Goal: Communication & Community: Answer question/provide support

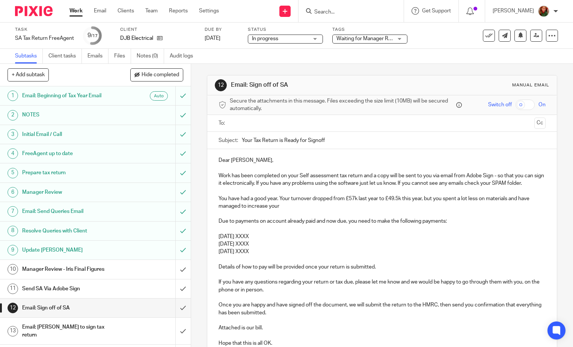
click at [334, 14] on input "Search" at bounding box center [347, 12] width 68 height 7
type input "yule"
click at [352, 33] on link at bounding box center [379, 32] width 135 height 17
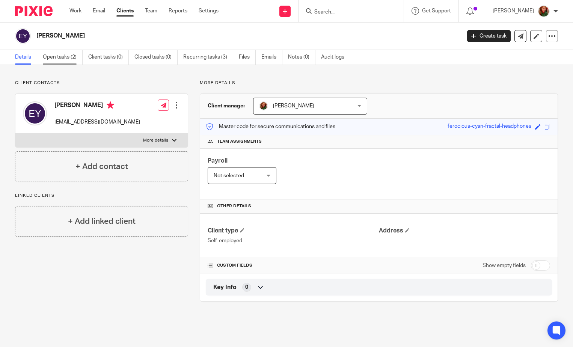
click at [53, 58] on link "Open tasks (2)" at bounding box center [63, 57] width 40 height 15
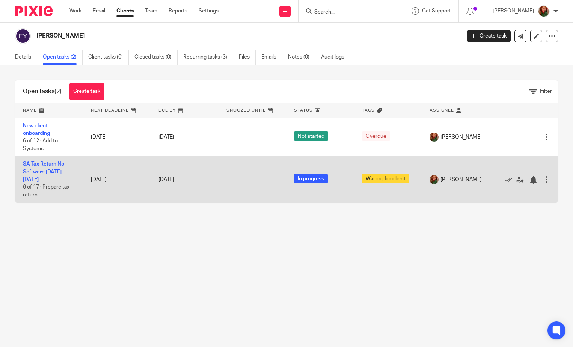
click at [53, 168] on td "SA Tax Return No Software [DATE]-[DATE] 6 of 17 · Prepare tax return" at bounding box center [49, 179] width 68 height 46
click at [48, 164] on link "SA Tax Return No Software [DATE]-[DATE]" at bounding box center [43, 171] width 41 height 21
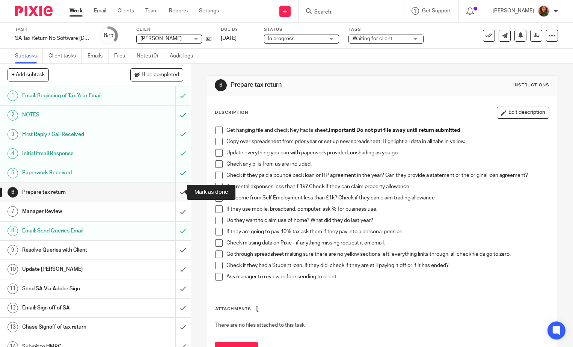
click at [171, 195] on input "submit" at bounding box center [95, 192] width 191 height 19
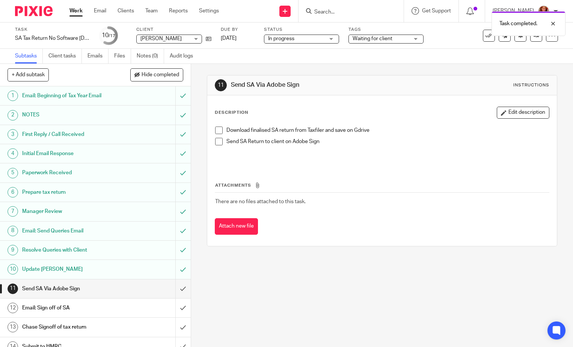
click at [216, 128] on span at bounding box center [219, 130] width 8 height 8
click at [216, 141] on span at bounding box center [219, 142] width 8 height 8
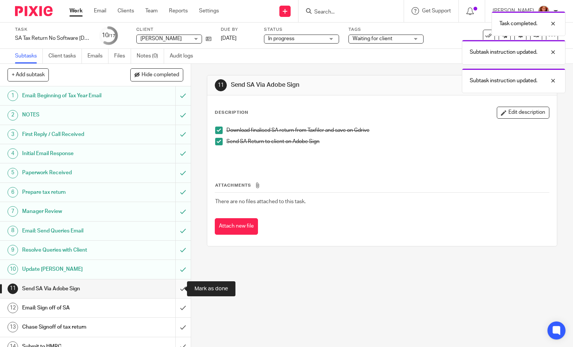
click at [176, 289] on input "submit" at bounding box center [95, 288] width 191 height 19
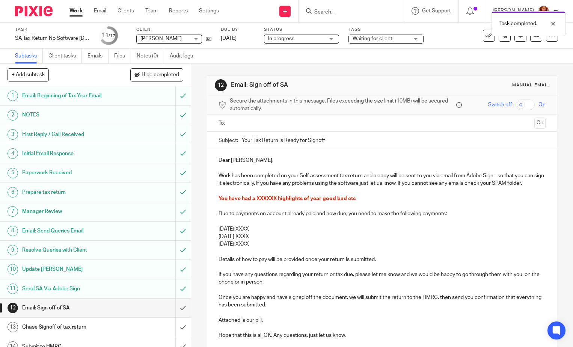
scroll to position [38, 0]
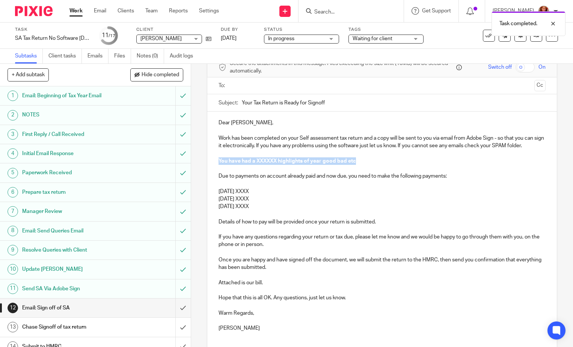
drag, startPoint x: 389, startPoint y: 157, endPoint x: 204, endPoint y: 162, distance: 184.7
click at [207, 162] on div "12 Email: Sign off of SA Manual email Secure the attachments in this message. F…" at bounding box center [382, 220] width 350 height 364
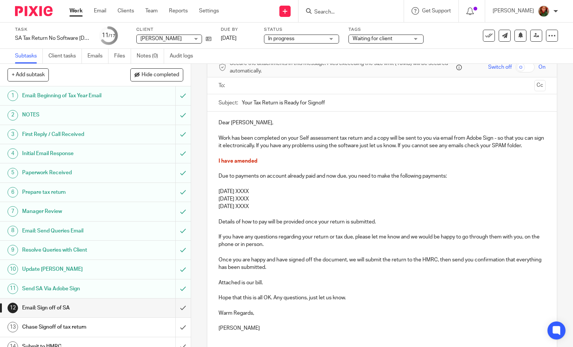
drag, startPoint x: 259, startPoint y: 161, endPoint x: 183, endPoint y: 159, distance: 76.2
click at [183, 159] on div "+ Add subtask Hide completed Cancel + Add 1 Email: Beginning of Tax Year Email …" at bounding box center [286, 205] width 573 height 283
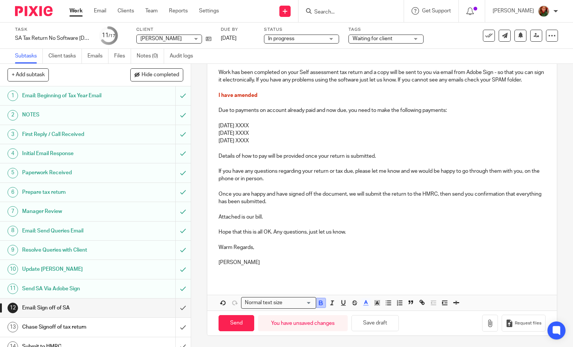
click at [321, 306] on icon "button" at bounding box center [320, 302] width 7 height 7
click at [365, 304] on icon "button" at bounding box center [365, 302] width 7 height 7
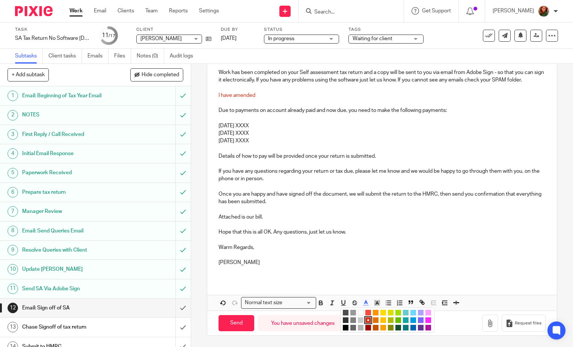
click at [343, 328] on li "color:#000000" at bounding box center [346, 328] width 6 height 6
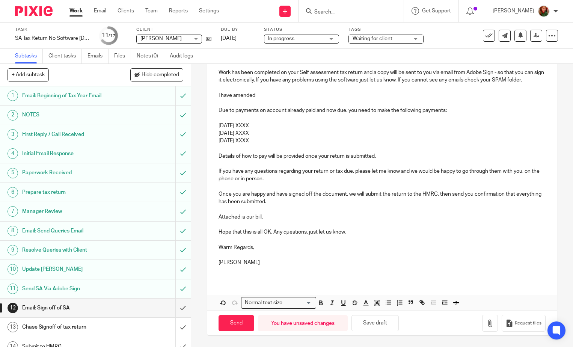
click at [262, 96] on p "I have amended" at bounding box center [381, 96] width 327 height 8
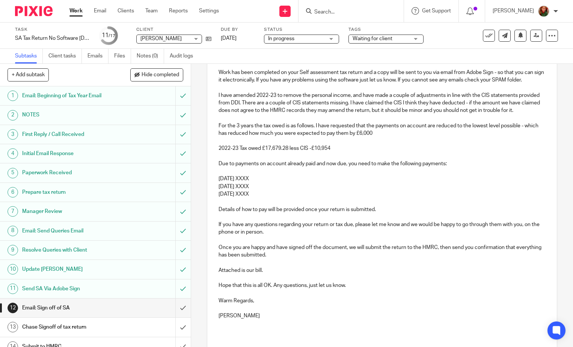
click at [239, 152] on p "2022-23 Tax owed £17,679.28 less CIS -£10,954" at bounding box center [381, 148] width 327 height 8
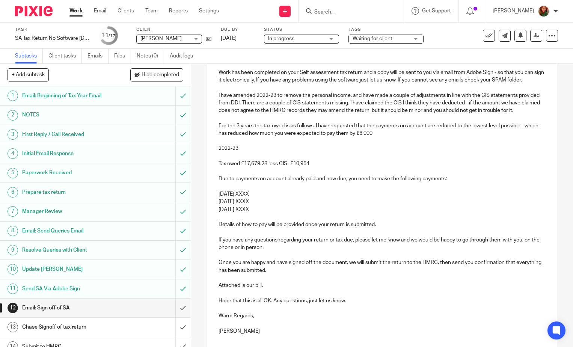
click at [222, 160] on p at bounding box center [381, 156] width 327 height 8
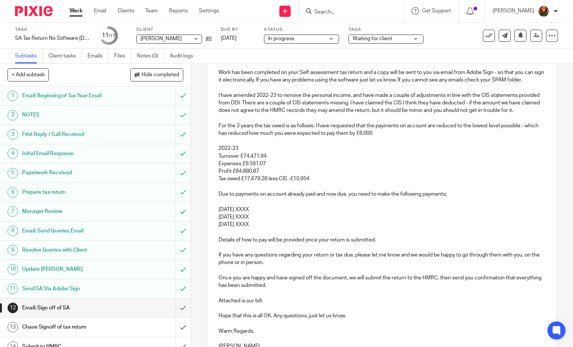
click at [267, 182] on p "Tax owed £17,679.28 less CIS -£10,954" at bounding box center [381, 179] width 327 height 8
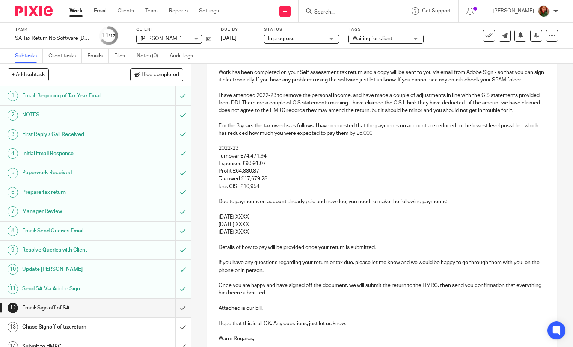
click at [266, 190] on p "less CIS -£10,954" at bounding box center [381, 187] width 327 height 8
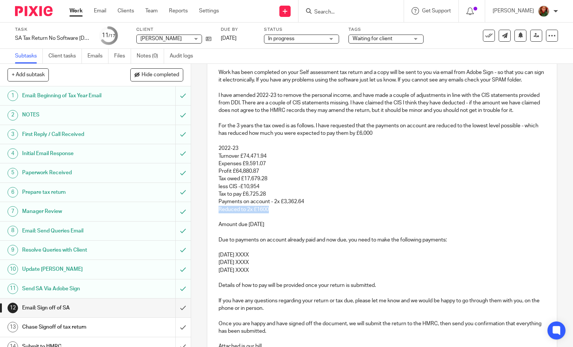
drag, startPoint x: 215, startPoint y: 216, endPoint x: 275, endPoint y: 216, distance: 59.3
click at [275, 216] on div "Dear Eddie, Work has been completed on your Self assessment tax return and a co…" at bounding box center [381, 227] width 349 height 363
drag, startPoint x: 269, startPoint y: 209, endPoint x: 310, endPoint y: 209, distance: 40.9
click at [310, 205] on p "Payments on account - 2x £3,362.64" at bounding box center [381, 202] width 327 height 8
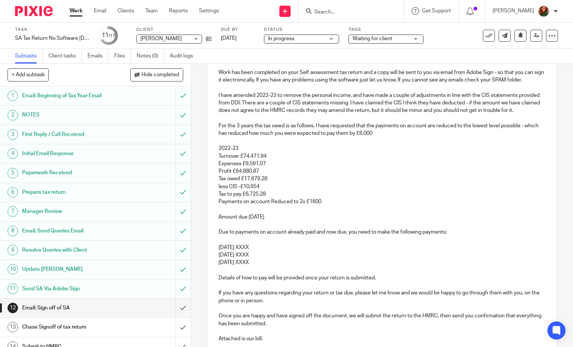
click at [273, 205] on p "Payments on account Reduced to 2x £1600" at bounding box center [381, 202] width 327 height 8
click at [281, 221] on p "Amount due 31/01/24" at bounding box center [381, 217] width 327 height 8
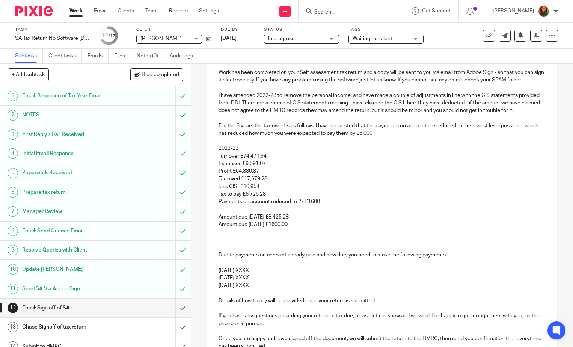
scroll to position [178, 0]
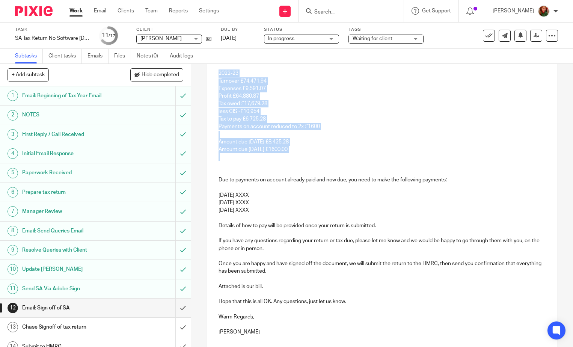
drag, startPoint x: 214, startPoint y: 82, endPoint x: 322, endPoint y: 162, distance: 134.3
click at [322, 162] on div "Dear Eddie, Work has been completed on your Self assessment tax return and a co…" at bounding box center [381, 160] width 349 height 378
copy div "2022-23 Turnover £74,471.94 Expenses £9,591.07 Profit £64,880.87 Tax owed £17,6…"
click at [225, 161] on p at bounding box center [381, 157] width 327 height 8
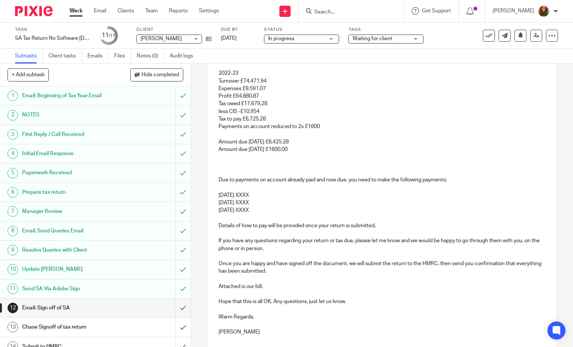
click at [225, 168] on p at bounding box center [381, 165] width 327 height 8
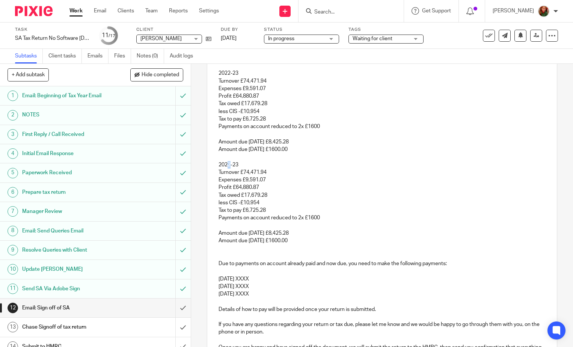
click at [228, 168] on p "2022-23" at bounding box center [381, 165] width 327 height 8
click at [236, 168] on p "2023-23" at bounding box center [381, 165] width 327 height 8
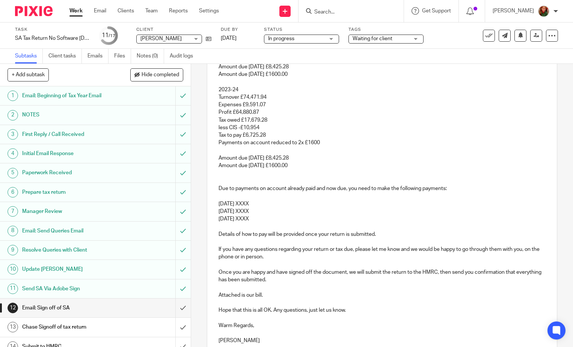
scroll to position [216, 0]
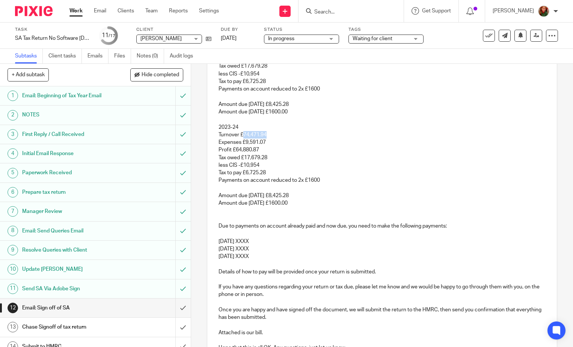
drag, startPoint x: 242, startPoint y: 141, endPoint x: 271, endPoint y: 142, distance: 29.7
click at [271, 138] on p "Turnover £74,471.94" at bounding box center [381, 135] width 327 height 8
drag, startPoint x: 244, startPoint y: 149, endPoint x: 263, endPoint y: 150, distance: 19.2
click at [263, 146] on p "Expenses £9,591.07" at bounding box center [381, 142] width 327 height 8
drag, startPoint x: 232, startPoint y: 159, endPoint x: 261, endPoint y: 159, distance: 28.9
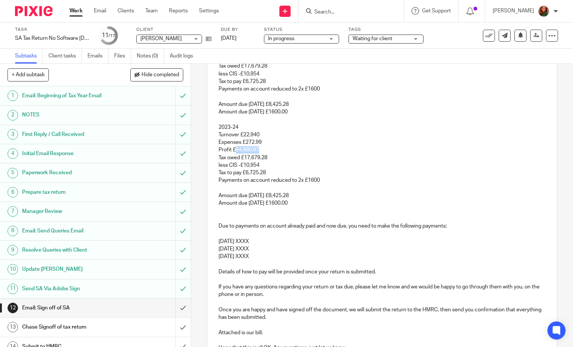
click at [261, 153] on p "Profit £64,880.87" at bounding box center [381, 150] width 327 height 8
drag, startPoint x: 242, startPoint y: 165, endPoint x: 274, endPoint y: 166, distance: 31.9
click at [274, 161] on p "Tax owed £17,679.28" at bounding box center [381, 158] width 327 height 8
drag, startPoint x: 215, startPoint y: 173, endPoint x: 284, endPoint y: 180, distance: 69.0
click at [284, 180] on div "Dear Eddie, Work has been completed on your Self assessment tax return and a co…" at bounding box center [381, 164] width 349 height 462
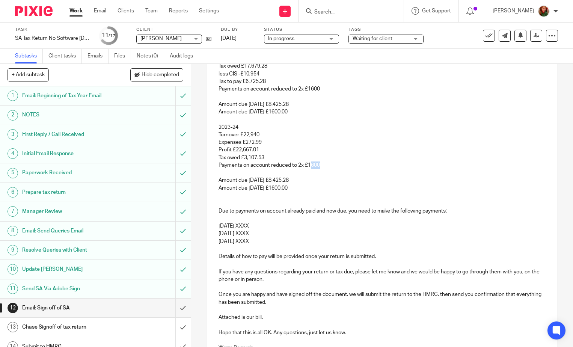
drag, startPoint x: 310, startPoint y: 173, endPoint x: 316, endPoint y: 173, distance: 6.8
click at [316, 169] on p "Payments on account reduced to 2x £1600" at bounding box center [381, 165] width 327 height 8
drag, startPoint x: 306, startPoint y: 172, endPoint x: 318, endPoint y: 172, distance: 12.4
click at [318, 169] on p "Payments on account reduced to 2x £1600" at bounding box center [381, 165] width 327 height 8
drag, startPoint x: 272, startPoint y: 188, endPoint x: 305, endPoint y: 188, distance: 33.4
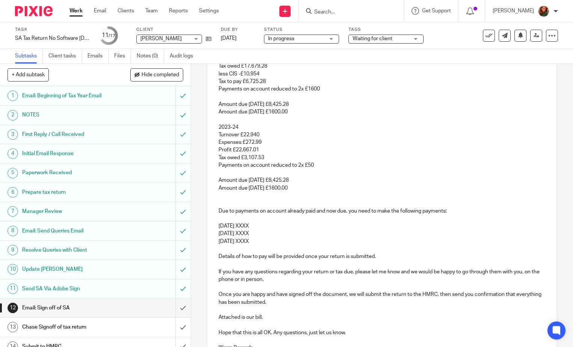
click at [305, 184] on p "Amount due 31/01/24 £8,425.28" at bounding box center [381, 180] width 327 height 8
drag, startPoint x: 269, startPoint y: 188, endPoint x: 311, endPoint y: 188, distance: 41.3
click at [311, 184] on p "Amount due 31/01/24 £8,425.28" at bounding box center [381, 180] width 327 height 8
drag, startPoint x: 272, startPoint y: 195, endPoint x: 293, endPoint y: 196, distance: 21.0
click at [293, 192] on p "Amount due 31/07/24 £1600.00" at bounding box center [381, 188] width 327 height 8
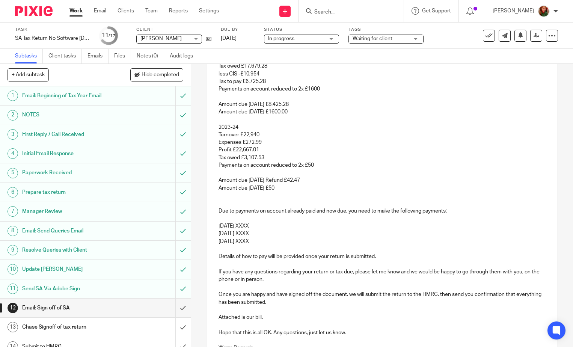
click at [335, 192] on p "Amount due 31/07/24 £50" at bounding box center [381, 188] width 327 height 8
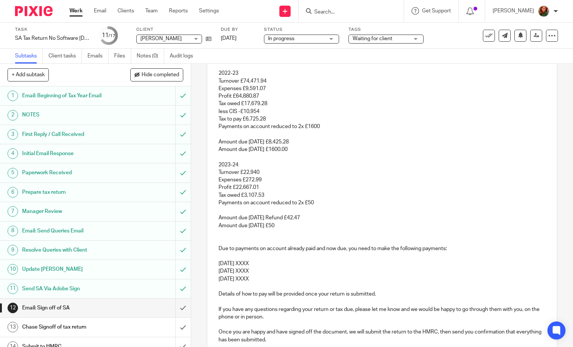
drag, startPoint x: 217, startPoint y: 80, endPoint x: 251, endPoint y: 81, distance: 33.8
click at [251, 77] on p "2022-23" at bounding box center [381, 73] width 327 height 8
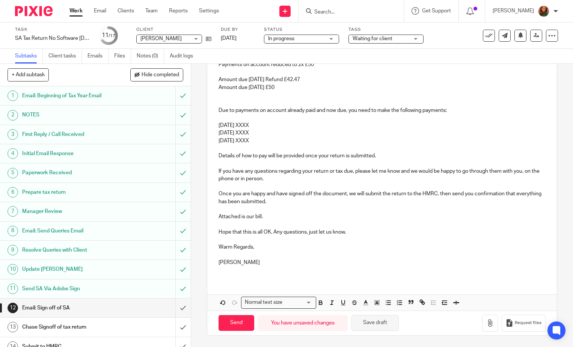
click at [374, 327] on button "Save draft" at bounding box center [374, 323] width 47 height 16
click at [320, 302] on icon "button" at bounding box center [320, 302] width 3 height 2
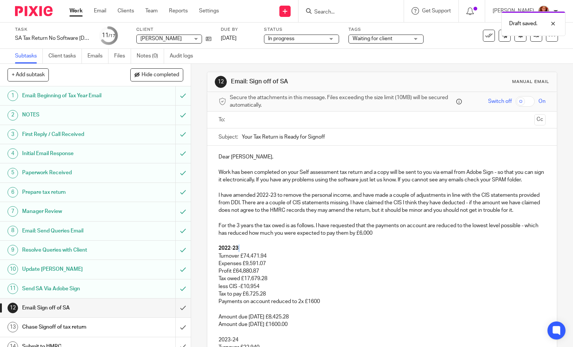
scroll to position [153, 0]
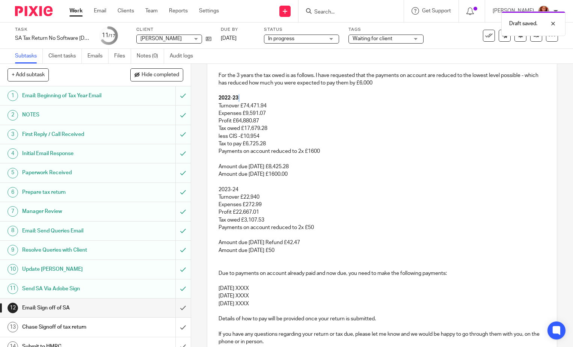
drag, startPoint x: 215, startPoint y: 196, endPoint x: 237, endPoint y: 197, distance: 22.5
click at [237, 197] on div "Dear Eddie, Work has been completed on your Self assessment tax return and a co…" at bounding box center [381, 218] width 349 height 446
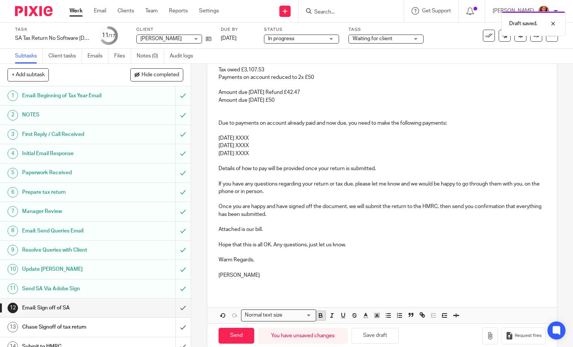
click at [319, 317] on icon "button" at bounding box center [320, 316] width 3 height 2
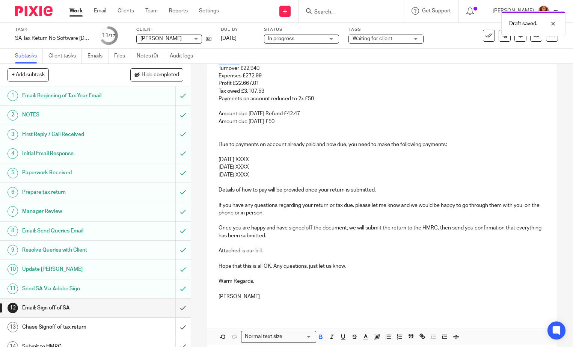
scroll to position [170, 0]
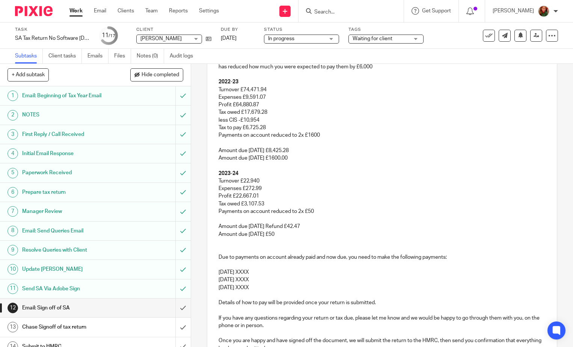
click at [219, 192] on p "Expenses £272.99" at bounding box center [381, 189] width 327 height 8
drag, startPoint x: 216, startPoint y: 180, endPoint x: 295, endPoint y: 239, distance: 98.8
click at [295, 239] on div "Dear Eddie, Work has been completed on your Self assessment tax return and a co…" at bounding box center [381, 202] width 349 height 446
copy div "2023-24 Turnover £22,940 Expenses £272.99 Profit £22,667.01 Tax owed £3,107.53 …"
click at [227, 253] on p at bounding box center [381, 249] width 327 height 8
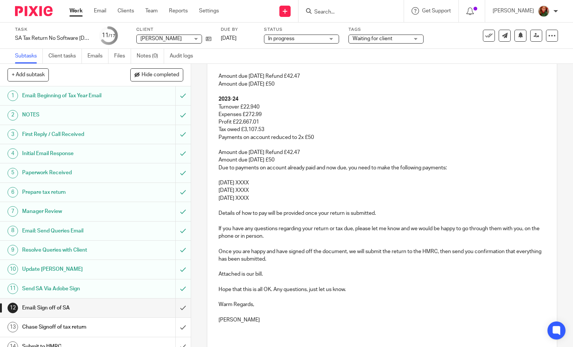
scroll to position [282, 0]
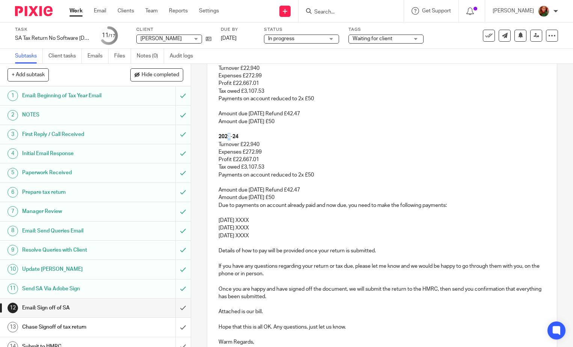
click at [227, 139] on strong "2023-24" at bounding box center [228, 136] width 20 height 5
click at [236, 139] on strong "2024-24" at bounding box center [228, 136] width 20 height 5
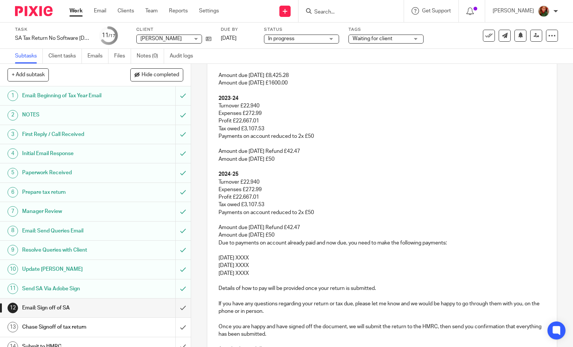
scroll to position [170, 0]
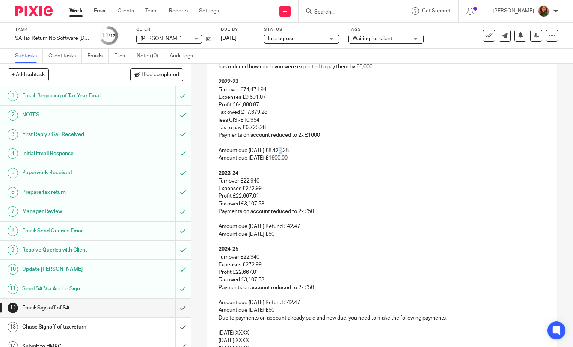
click at [280, 154] on p "Amount due 31/01/24 £8,425.28" at bounding box center [381, 151] width 327 height 8
click at [266, 131] on p "Tax to pay £6,725.28" at bounding box center [381, 128] width 327 height 8
click at [266, 116] on p "Tax owed £17,679.28" at bounding box center [381, 112] width 327 height 8
click at [280, 154] on p "Amount due 31/01/24 £8,425.28" at bounding box center [381, 151] width 327 height 8
click at [291, 154] on p "Amount due 31/01/24 £8,325.28" at bounding box center [381, 151] width 327 height 8
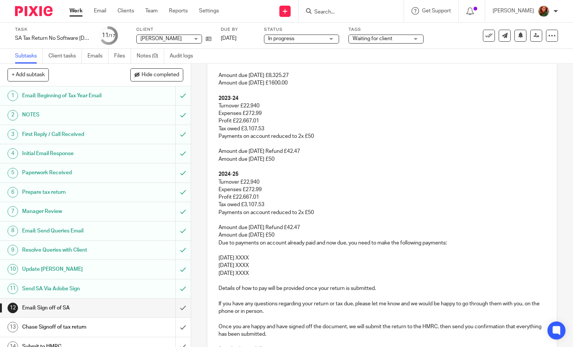
scroll to position [320, 0]
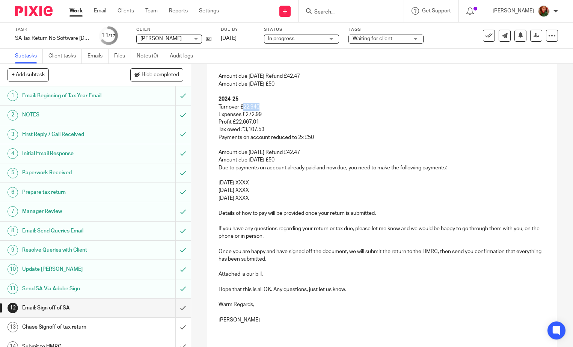
drag, startPoint x: 247, startPoint y: 114, endPoint x: 257, endPoint y: 115, distance: 9.4
click at [257, 111] on p "Turnover £22,940" at bounding box center [381, 107] width 327 height 8
drag, startPoint x: 243, startPoint y: 123, endPoint x: 261, endPoint y: 123, distance: 17.3
click at [261, 118] on p "Expenses £272.99" at bounding box center [381, 115] width 327 height 8
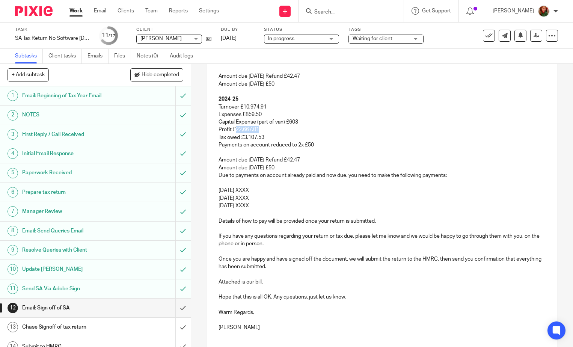
drag, startPoint x: 234, startPoint y: 135, endPoint x: 260, endPoint y: 139, distance: 26.1
click at [260, 133] on p "Profit £22,667.01" at bounding box center [381, 130] width 327 height 8
drag, startPoint x: 242, startPoint y: 144, endPoint x: 265, endPoint y: 145, distance: 22.1
click at [265, 141] on p "Tax owed £3,107.53" at bounding box center [381, 138] width 327 height 8
drag, startPoint x: 296, startPoint y: 152, endPoint x: 302, endPoint y: 152, distance: 6.0
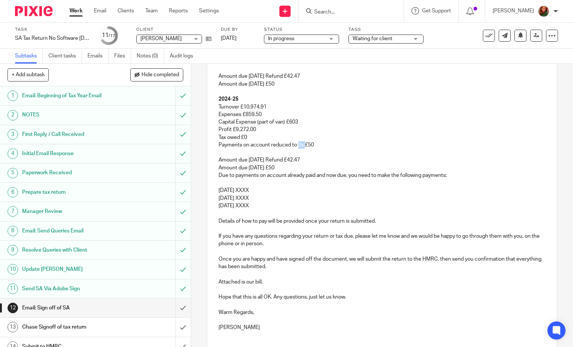
click at [302, 149] on p "Payments on account reduced to 2x £50" at bounding box center [381, 145] width 327 height 8
drag, startPoint x: 269, startPoint y: 150, endPoint x: 340, endPoint y: 153, distance: 71.7
click at [340, 149] on p "Payments on account reduced to 2x £50" at bounding box center [381, 145] width 327 height 8
drag, startPoint x: 290, startPoint y: 168, endPoint x: 304, endPoint y: 168, distance: 14.3
click at [304, 164] on p "Amount due 31/01/24 Refund £42.47" at bounding box center [381, 160] width 327 height 8
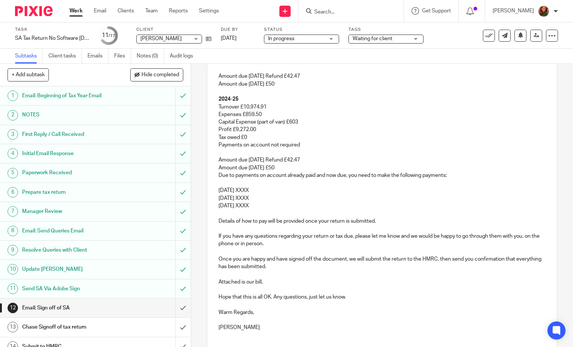
drag, startPoint x: 270, startPoint y: 168, endPoint x: 306, endPoint y: 167, distance: 36.4
click at [306, 164] on p "Amount due 31/01/24 Refund £42.47" at bounding box center [381, 160] width 327 height 8
click at [292, 164] on p "Amount due 31/01/24 Refund £42.47" at bounding box center [381, 160] width 327 height 8
drag, startPoint x: 291, startPoint y: 168, endPoint x: 310, endPoint y: 168, distance: 19.5
click at [310, 164] on p "Amount due 31/01/24 Refund £42.47" at bounding box center [381, 160] width 327 height 8
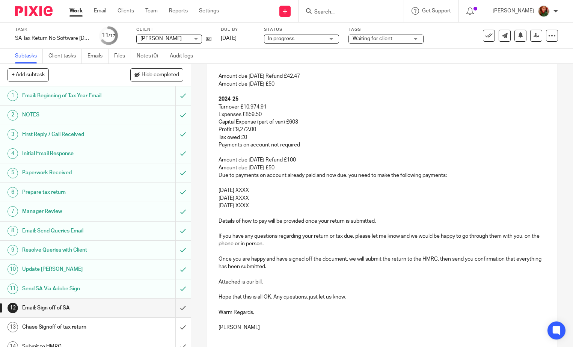
drag, startPoint x: 289, startPoint y: 175, endPoint x: 197, endPoint y: 175, distance: 91.9
click at [197, 175] on div "12 Email: Sign off of SA Manual email Secure the attachments in this message. F…" at bounding box center [382, 205] width 382 height 283
click at [465, 186] on p at bounding box center [381, 183] width 327 height 8
drag, startPoint x: 299, startPoint y: 213, endPoint x: 212, endPoint y: 180, distance: 92.8
click at [212, 180] on div "Dear Eddie, Work has been completed on your Self assessment tax return and a co…" at bounding box center [381, 86] width 349 height 515
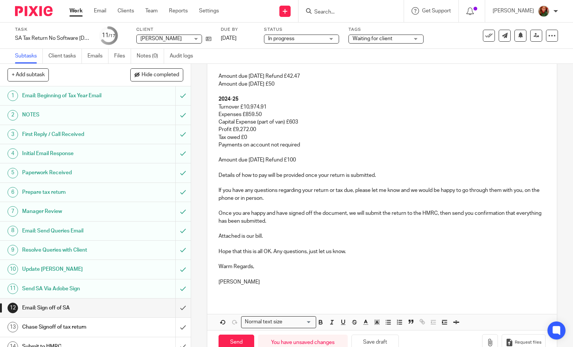
click at [405, 221] on p "Once you are happy and have signed off the document, we will submit the return …" at bounding box center [381, 216] width 327 height 15
click at [403, 222] on p "Once you are happy and have signed off the document, we will submit the return …" at bounding box center [381, 216] width 327 height 15
click at [326, 198] on p "If you have any questions regarding your return or tax due, please let me know …" at bounding box center [381, 193] width 327 height 15
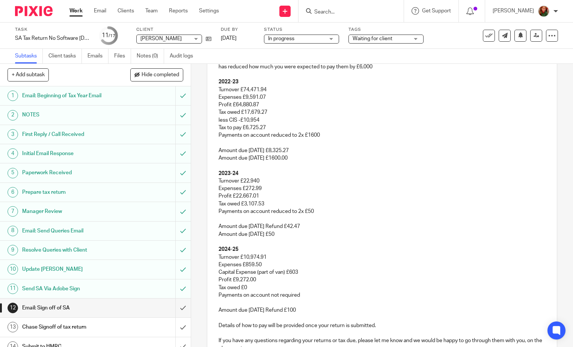
scroll to position [245, 0]
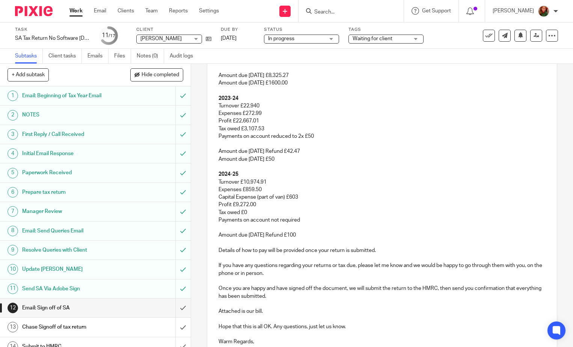
click at [316, 239] on p "Amount due 31/01/24 Refund £100" at bounding box center [381, 235] width 327 height 8
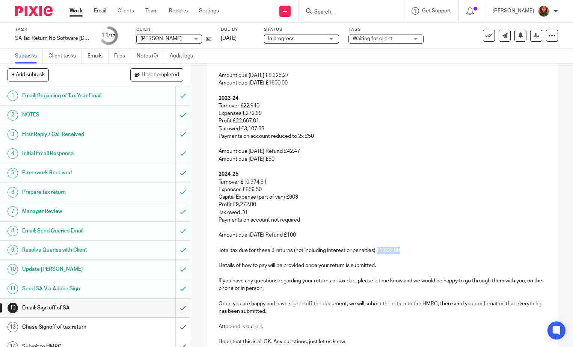
drag, startPoint x: 375, startPoint y: 256, endPoint x: 409, endPoint y: 261, distance: 34.1
click at [409, 254] on p "Total tax due for these 3 returns (not including interest or penalties) £9,832.…" at bounding box center [381, 250] width 327 height 8
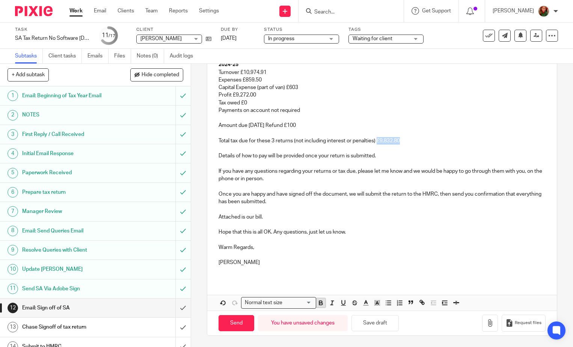
click at [319, 304] on icon "button" at bounding box center [320, 303] width 3 height 2
click at [406, 139] on p "Total tax due for these 3 returns (not including interest or penalties) £9,832.…" at bounding box center [381, 141] width 327 height 8
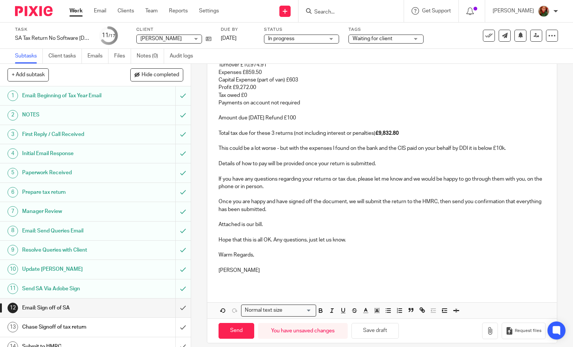
drag, startPoint x: 478, startPoint y: 155, endPoint x: 509, endPoint y: 156, distance: 30.8
click at [509, 152] on p "This could be a lot worse - but with the expenses I found on the bank and the C…" at bounding box center [381, 148] width 327 height 8
click at [377, 152] on p "This could be a lot worse - but with the expenses I found on the bank and the C…" at bounding box center [381, 148] width 327 height 8
click at [389, 152] on p "This could be a lot worse - but with the expenses I found on the bank, and the …" at bounding box center [381, 148] width 327 height 8
click at [443, 152] on p "This could be a lot worse - but with the expenses I found on the bank, the CIS …" at bounding box center [381, 148] width 327 height 8
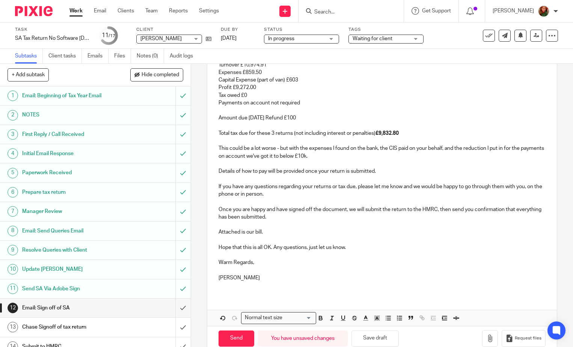
click at [401, 175] on p "Details of how to pay will be provided once your return is submitted." at bounding box center [381, 171] width 327 height 8
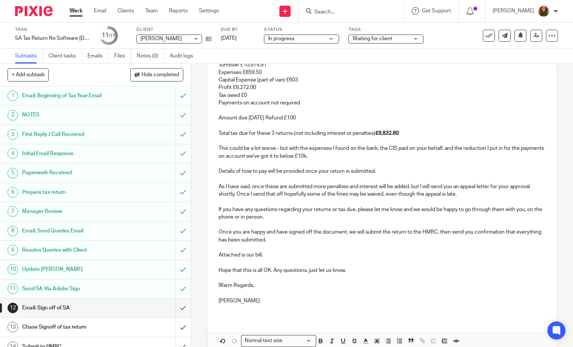
scroll to position [399, 0]
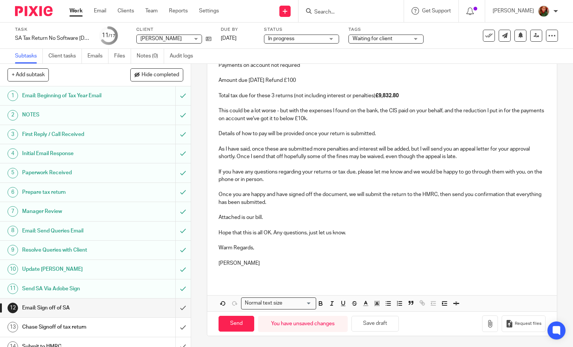
click at [345, 202] on p "Once you are happy and have signed off the document, we will submit the return …" at bounding box center [381, 198] width 327 height 15
drag, startPoint x: 227, startPoint y: 264, endPoint x: 280, endPoint y: 264, distance: 52.9
click at [280, 264] on p "[PERSON_NAME]" at bounding box center [381, 263] width 327 height 8
click at [379, 322] on button "Save draft" at bounding box center [374, 323] width 47 height 16
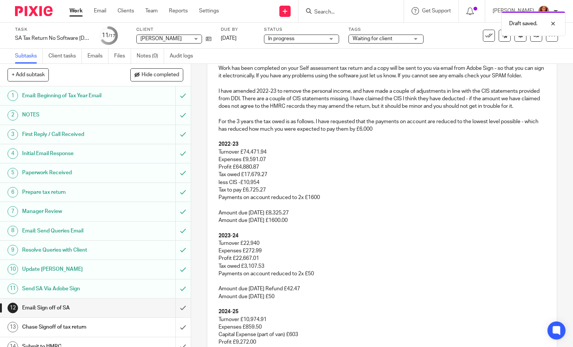
scroll to position [0, 0]
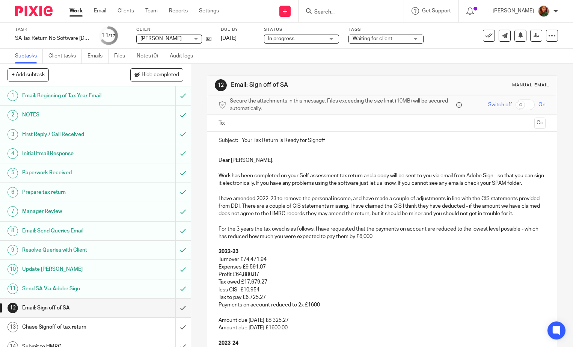
click at [321, 123] on input "text" at bounding box center [381, 123] width 298 height 9
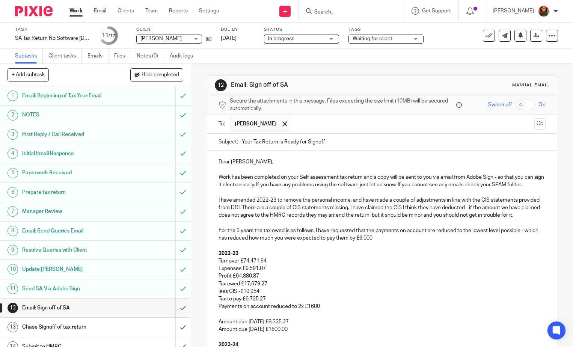
click at [317, 122] on input "text" at bounding box center [413, 124] width 236 height 15
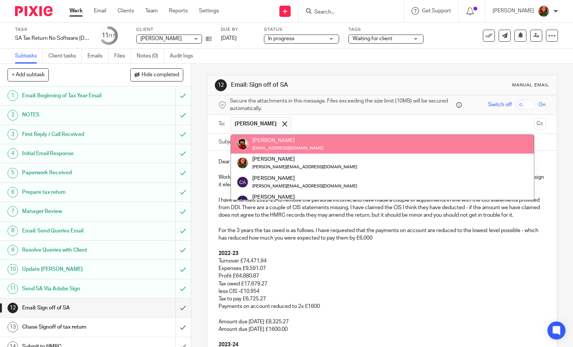
paste input "heidihall9@yahoo.com"
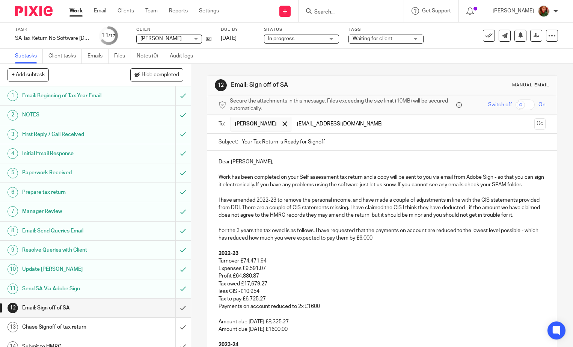
type input "heidihall9@yahoo.com"
click at [326, 191] on p at bounding box center [381, 192] width 327 height 8
click at [275, 143] on input "Your Tax Return is Ready for Signoff" at bounding box center [394, 142] width 304 height 17
click at [278, 141] on input "Your Tax Returna are Ready for Signoff" at bounding box center [394, 142] width 304 height 17
type input "Your Tax Returns are Ready for Signoff"
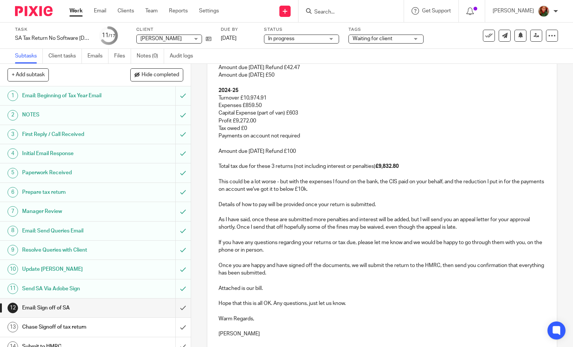
scroll to position [416, 0]
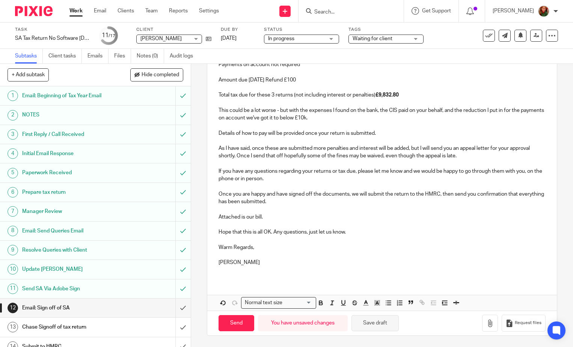
click at [375, 322] on button "Save draft" at bounding box center [374, 323] width 47 height 16
click at [486, 321] on icon "button" at bounding box center [490, 323] width 8 height 8
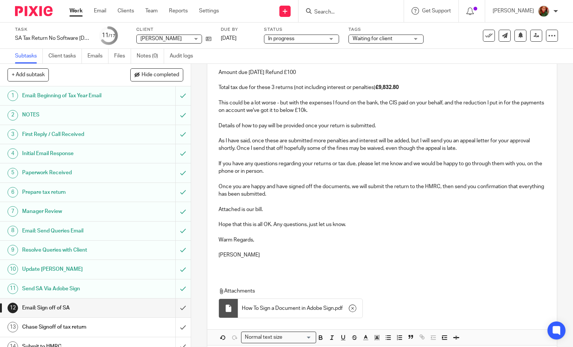
click at [271, 213] on p "Attached is our bill." at bounding box center [381, 210] width 327 height 8
click at [342, 213] on p "Attached is our bill. There has been a lot of work involced in this but we have…" at bounding box center [381, 210] width 327 height 8
click at [366, 213] on p "Attached is our bill. There has been a lot of work involved in this but we have…" at bounding box center [381, 210] width 327 height 8
click at [364, 213] on p "Attached is our bill. There has been a lot of work involved in this but we have…" at bounding box center [381, 210] width 327 height 8
click at [356, 213] on p "Attached is our bill. There has been a lot of work involved in this, but we hav…" at bounding box center [381, 210] width 327 height 8
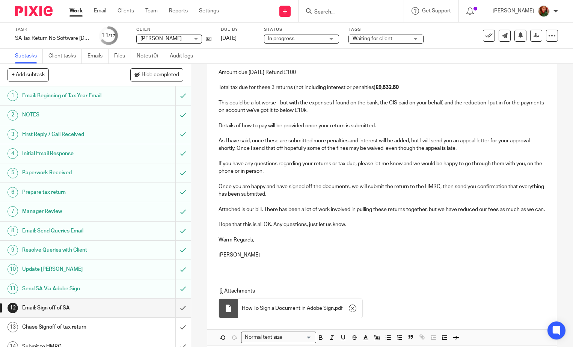
click at [256, 221] on p at bounding box center [381, 217] width 327 height 8
click at [359, 236] on p at bounding box center [381, 232] width 327 height 8
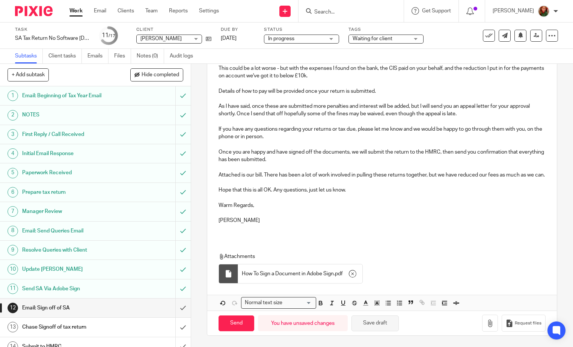
click at [376, 323] on button "Save draft" at bounding box center [374, 323] width 47 height 16
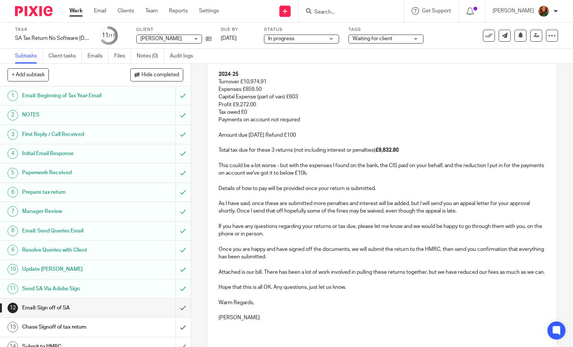
click at [402, 154] on p "Total tax due for these 3 returns (not including interest or penalties) £9,832.…" at bounding box center [381, 150] width 327 height 8
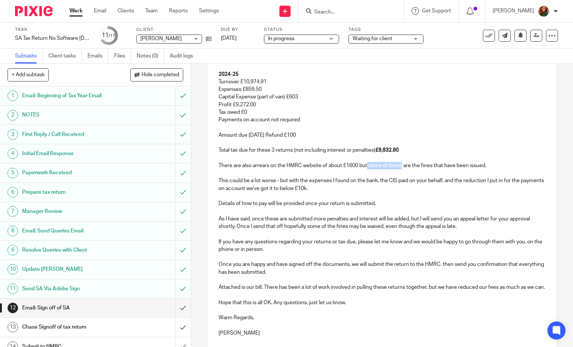
drag, startPoint x: 366, startPoint y: 171, endPoint x: 400, endPoint y: 173, distance: 34.2
click at [400, 169] on p "There are also arrears on the HMRC website of about £1600 but some of these are…" at bounding box center [381, 166] width 327 height 8
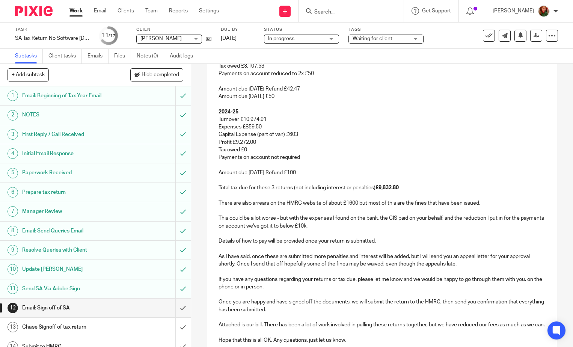
click at [376, 207] on p "There are also arrears on the HMRC website of about £1600 but most of this are …" at bounding box center [381, 203] width 327 height 8
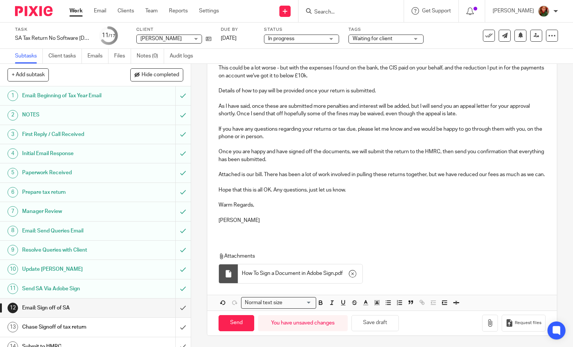
scroll to position [481, 0]
click at [378, 327] on button "Save draft" at bounding box center [374, 323] width 47 height 16
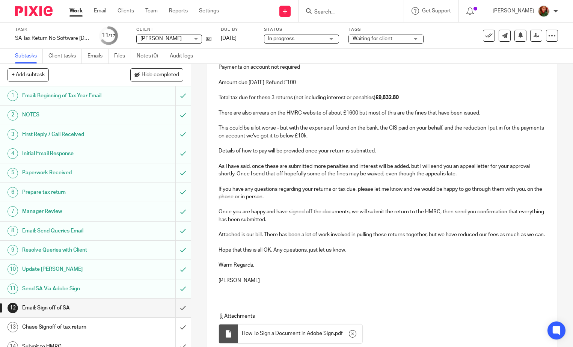
scroll to position [369, 0]
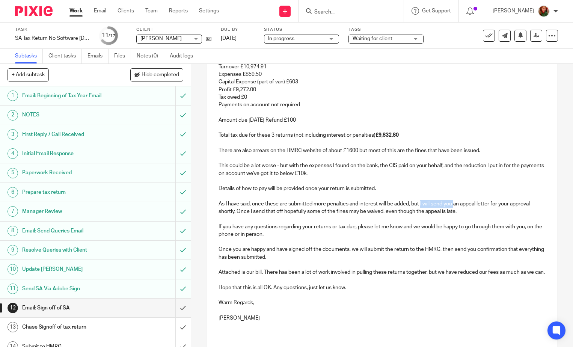
drag, startPoint x: 419, startPoint y: 210, endPoint x: 454, endPoint y: 213, distance: 35.0
click at [454, 213] on p "As I have said, once these are submitted more penalties and interest will be ad…" at bounding box center [381, 207] width 327 height 15
click at [232, 215] on p "As I have said, once these are submitted more penalties and interest will be ad…" at bounding box center [381, 207] width 327 height 15
click at [527, 211] on p "As I have said, once these are submitted more penalties and interest will be ad…" at bounding box center [381, 207] width 327 height 15
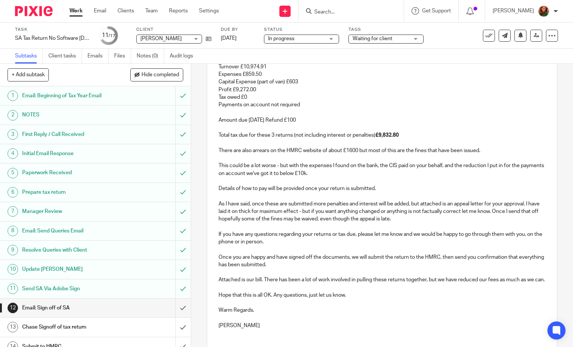
click at [517, 219] on p "As I have said, once these are submitted more penalties and interest will be ad…" at bounding box center [381, 211] width 327 height 23
click at [240, 223] on p "As I have said, once these are submitted more penalties and interest will be ad…" at bounding box center [381, 211] width 327 height 23
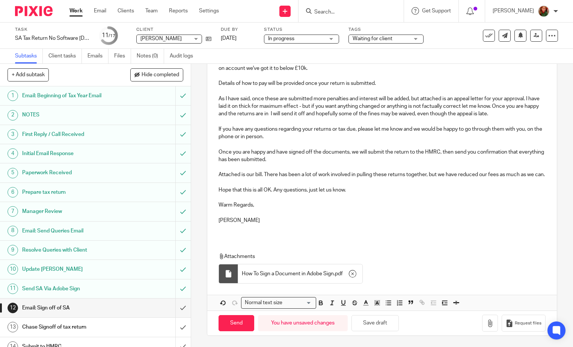
scroll to position [489, 0]
click at [386, 323] on button "Save draft" at bounding box center [374, 323] width 47 height 16
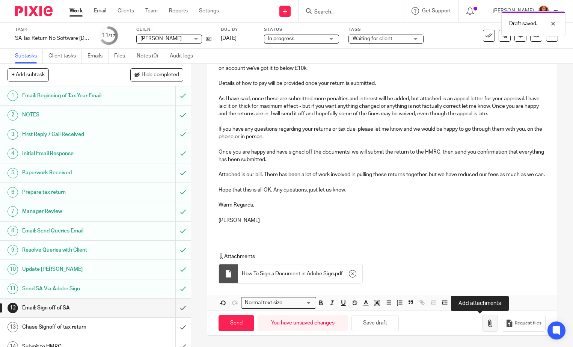
click at [486, 326] on icon "button" at bounding box center [490, 323] width 8 height 8
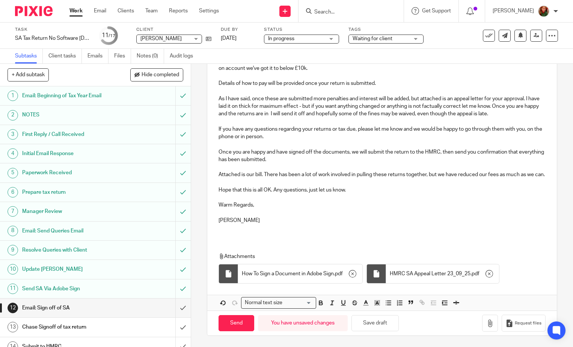
click at [293, 107] on p "As I have said, once these are submitted more penalties and interest will be ad…" at bounding box center [381, 106] width 327 height 23
click at [320, 125] on p "If you have any questions regarding your returns or tax due, please let me know…" at bounding box center [381, 132] width 327 height 15
click at [371, 321] on button "Save draft" at bounding box center [374, 323] width 47 height 16
click at [376, 323] on button "Save draft" at bounding box center [374, 323] width 47 height 16
click at [227, 323] on input "Send" at bounding box center [236, 323] width 36 height 16
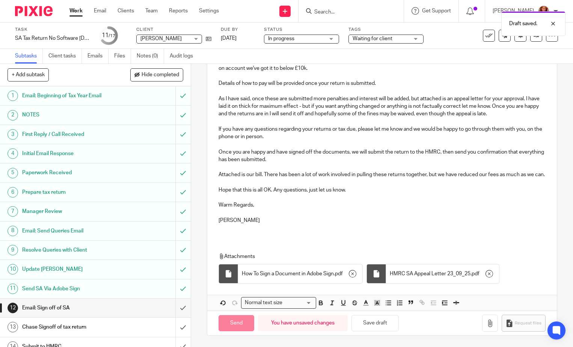
type input "Sent"
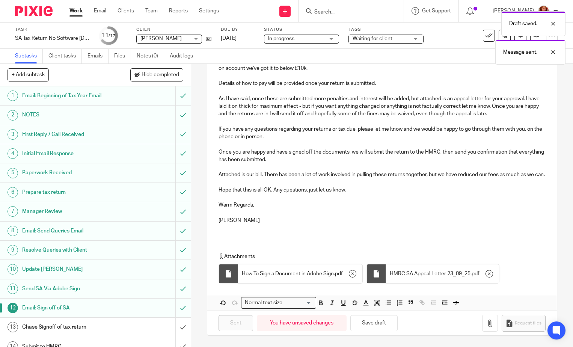
click at [387, 38] on div "Draft saved. Message sent." at bounding box center [425, 36] width 279 height 57
click at [413, 38] on div "Waiting for client" at bounding box center [385, 39] width 75 height 9
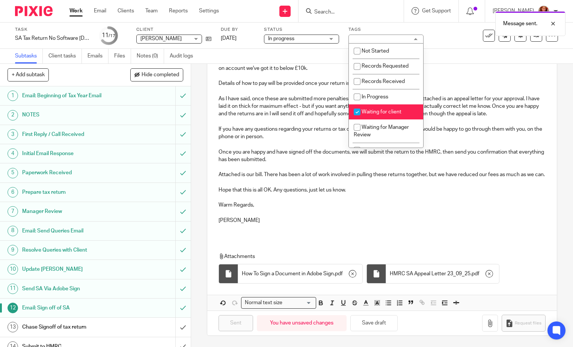
click at [386, 109] on li "Waiting for client" at bounding box center [386, 111] width 74 height 15
checkbox input "false"
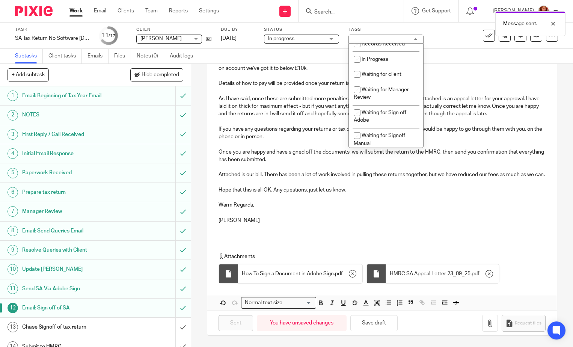
scroll to position [75, 0]
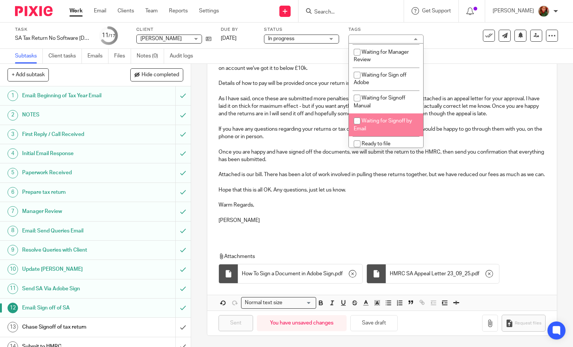
click at [387, 126] on li "Waiting for Signoff by Email" at bounding box center [386, 124] width 74 height 23
checkbox input "false"
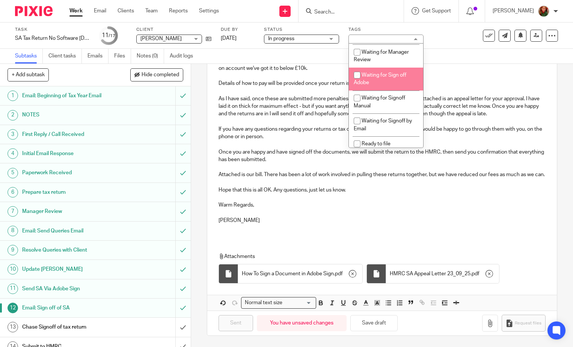
click at [397, 84] on li "Waiting for Sign off Adobe" at bounding box center [386, 79] width 74 height 23
checkbox input "true"
click at [450, 49] on div "Subtasks Client tasks Emails Files Notes (0) Audit logs" at bounding box center [286, 56] width 573 height 15
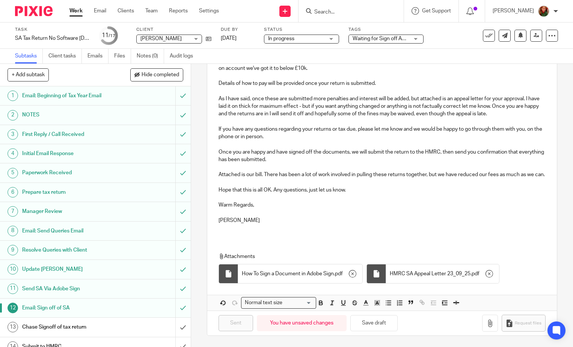
click at [75, 10] on link "Work" at bounding box center [75, 11] width 13 height 8
